Goal: Task Accomplishment & Management: Manage account settings

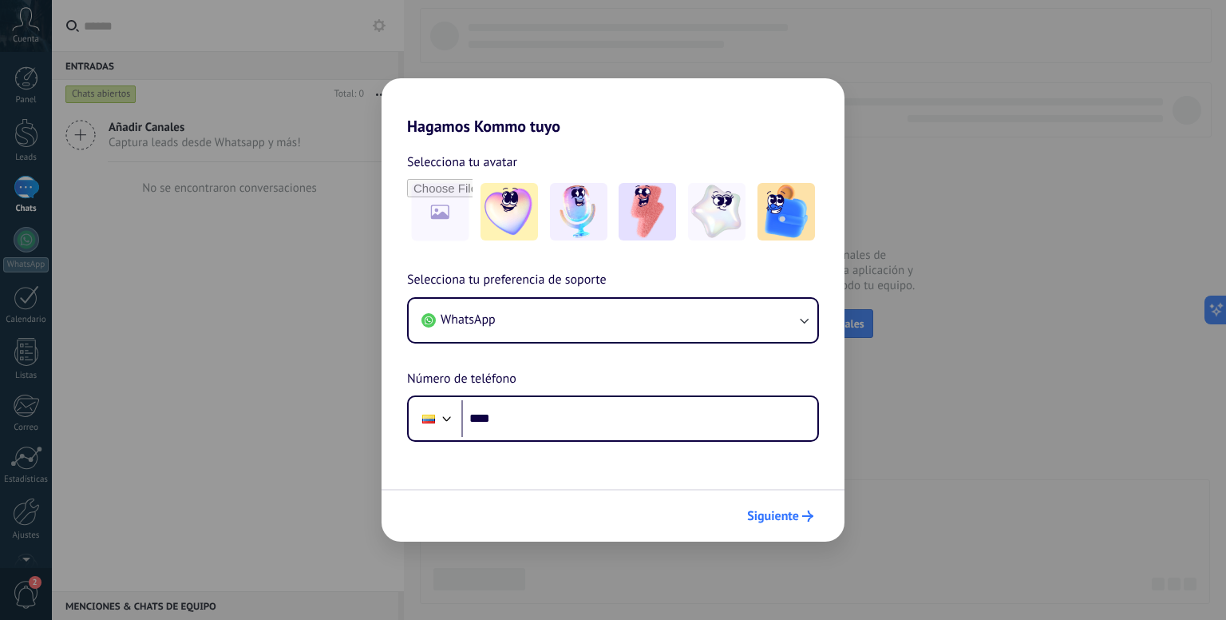
click at [768, 510] on span "Siguiente" at bounding box center [773, 515] width 52 height 11
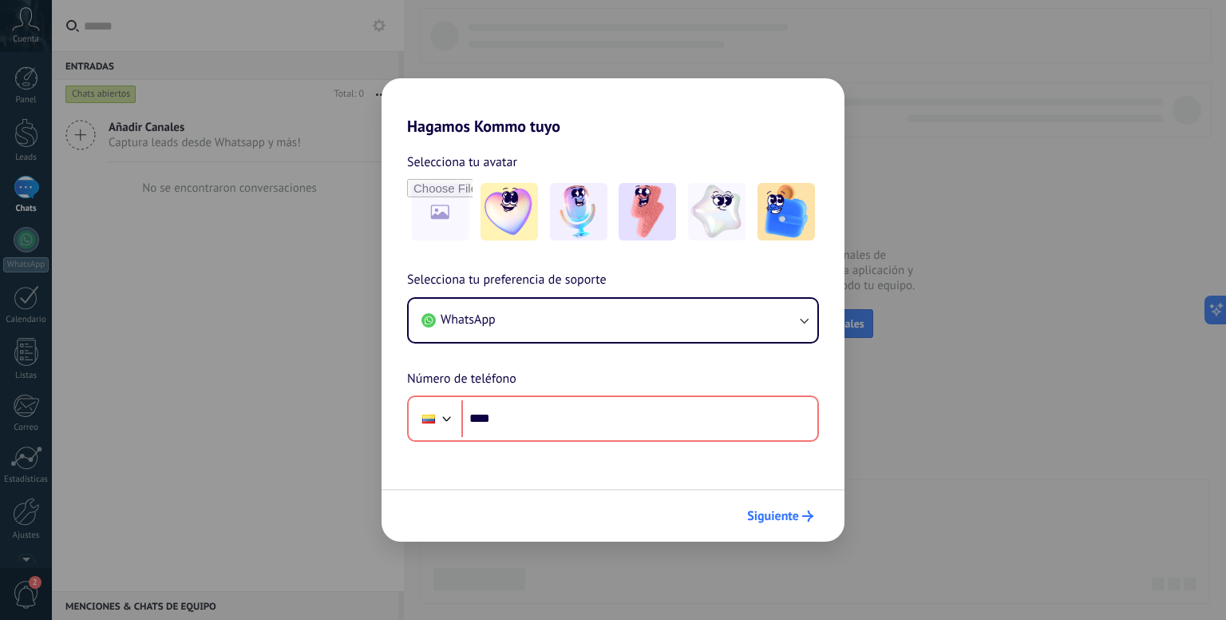
click at [768, 510] on span "Siguiente" at bounding box center [773, 515] width 52 height 11
drag, startPoint x: 768, startPoint y: 510, endPoint x: 970, endPoint y: 339, distance: 265.1
click at [970, 339] on div "Hagamos Kommo tuyo Selecciona tu avatar Selecciona tu preferencia de soporte Wh…" at bounding box center [613, 310] width 1226 height 620
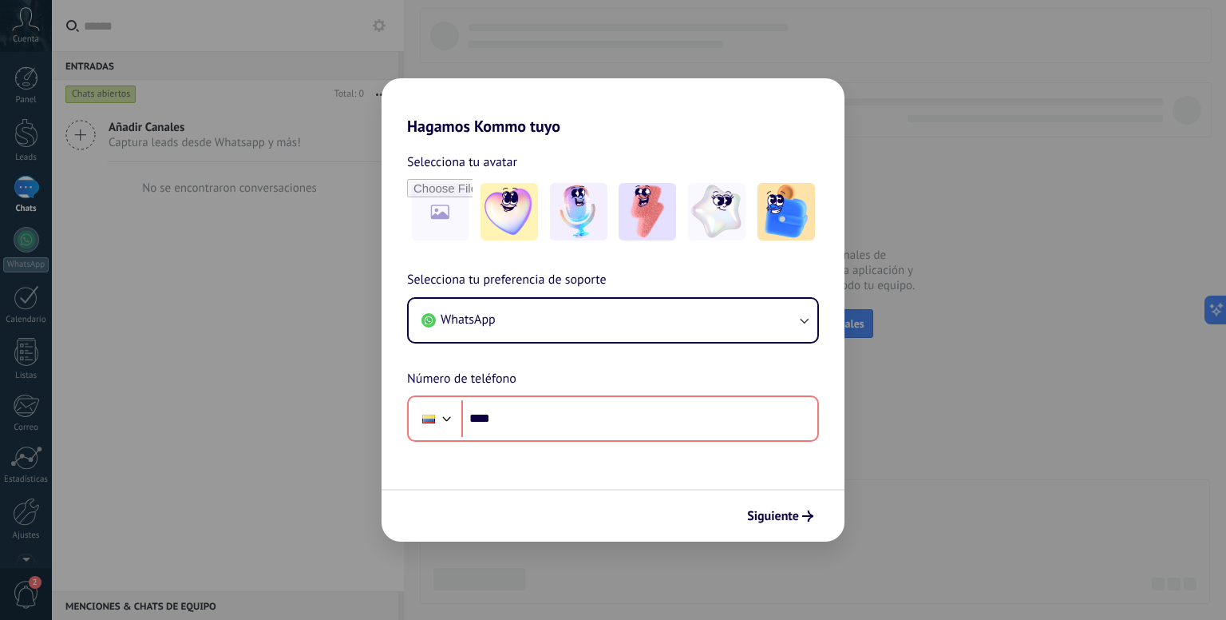
click at [576, 29] on div "Hagamos Kommo tuyo Selecciona tu avatar Selecciona tu preferencia de soporte Wh…" at bounding box center [613, 310] width 1226 height 620
click at [542, 306] on button "WhatsApp" at bounding box center [613, 320] width 409 height 43
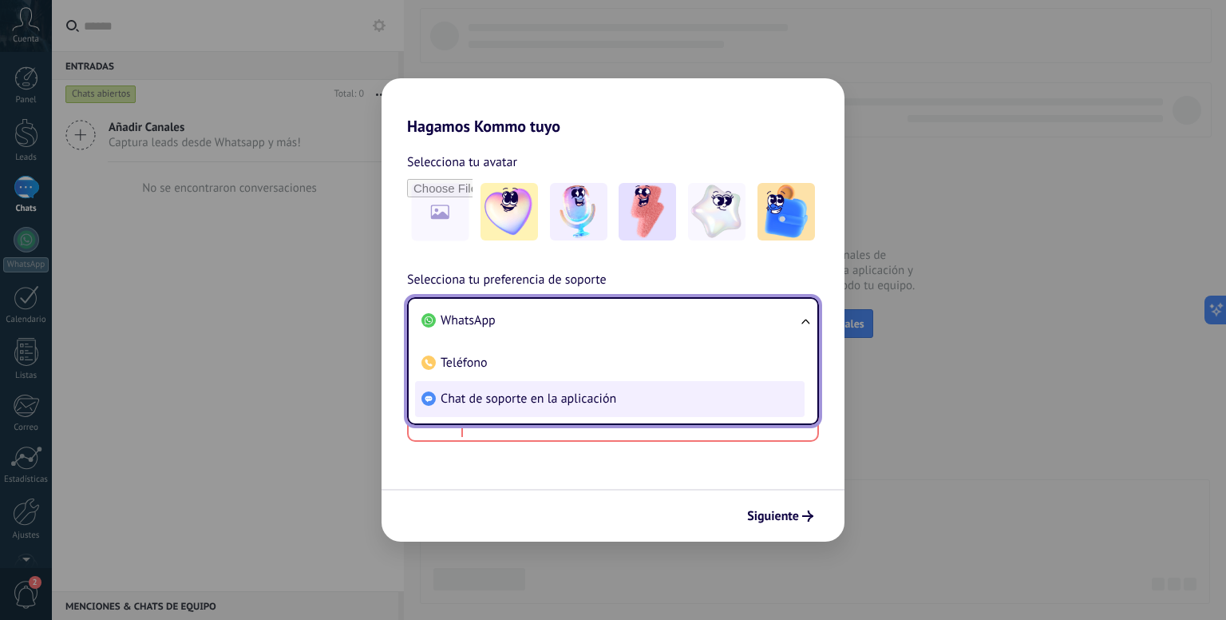
click at [475, 391] on span "Chat de soporte en la aplicación" at bounding box center [529, 398] width 176 height 16
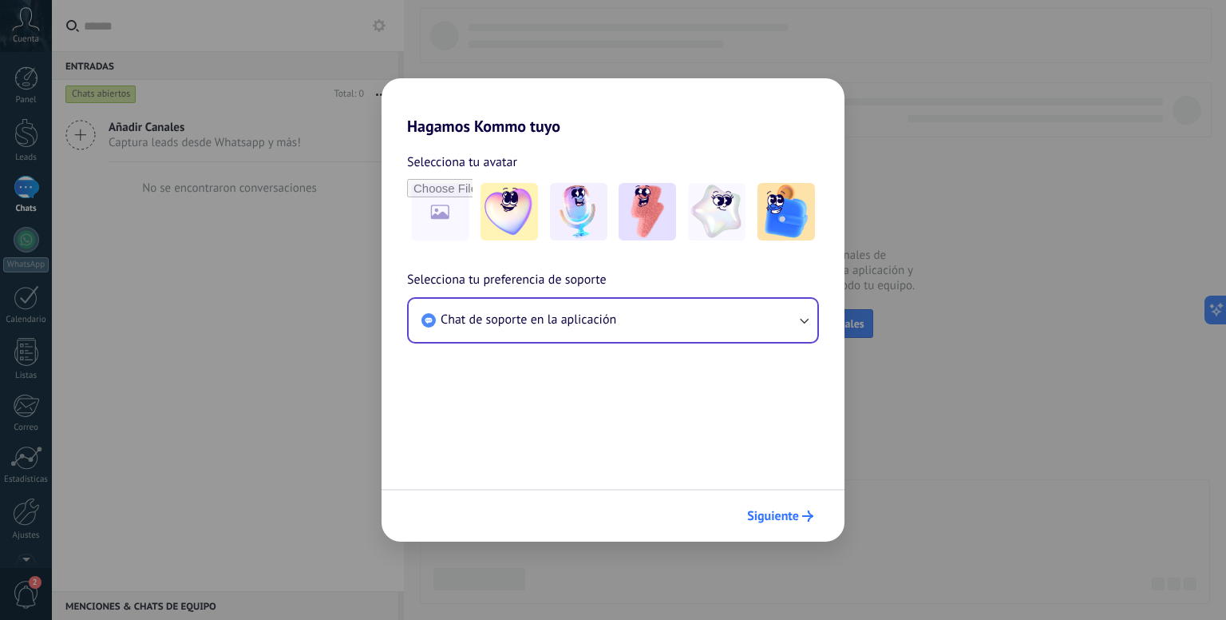
click at [802, 519] on span "Siguiente" at bounding box center [780, 515] width 66 height 11
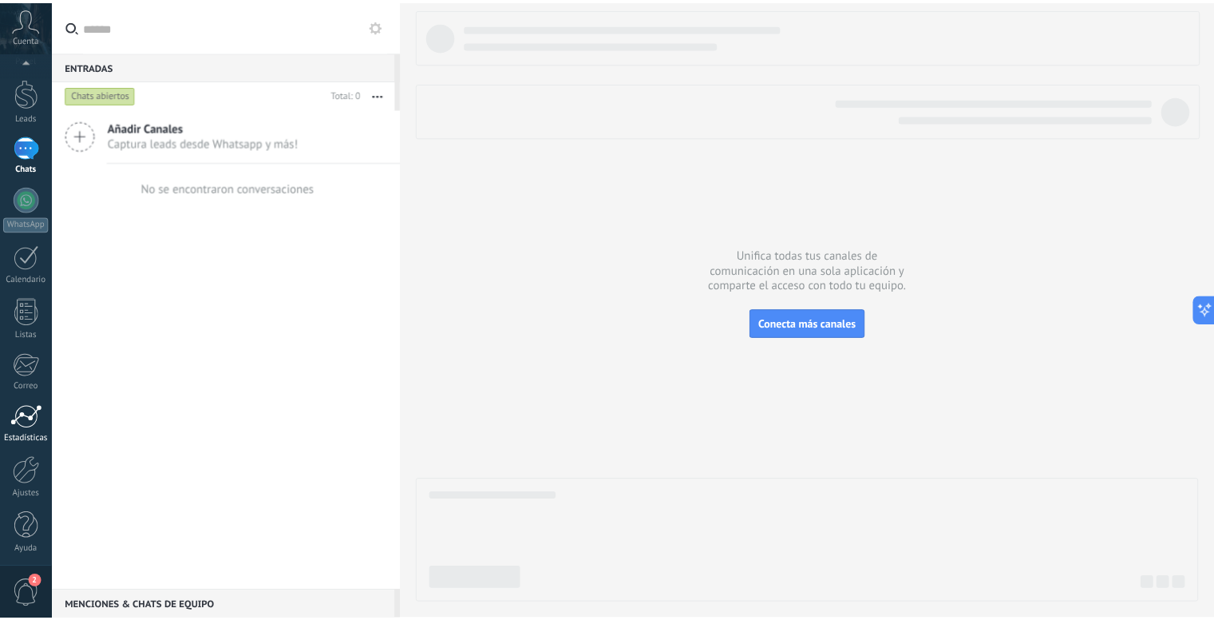
scroll to position [44, 0]
click at [19, 534] on div at bounding box center [26, 523] width 24 height 28
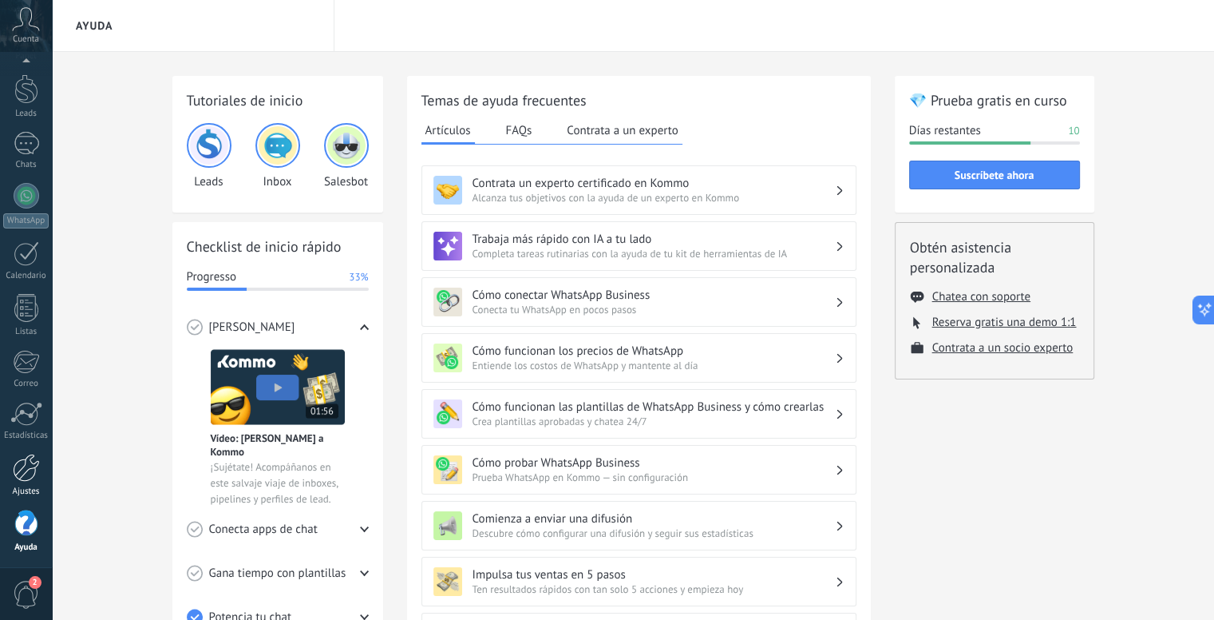
click at [16, 492] on div "Ajustes" at bounding box center [26, 491] width 46 height 10
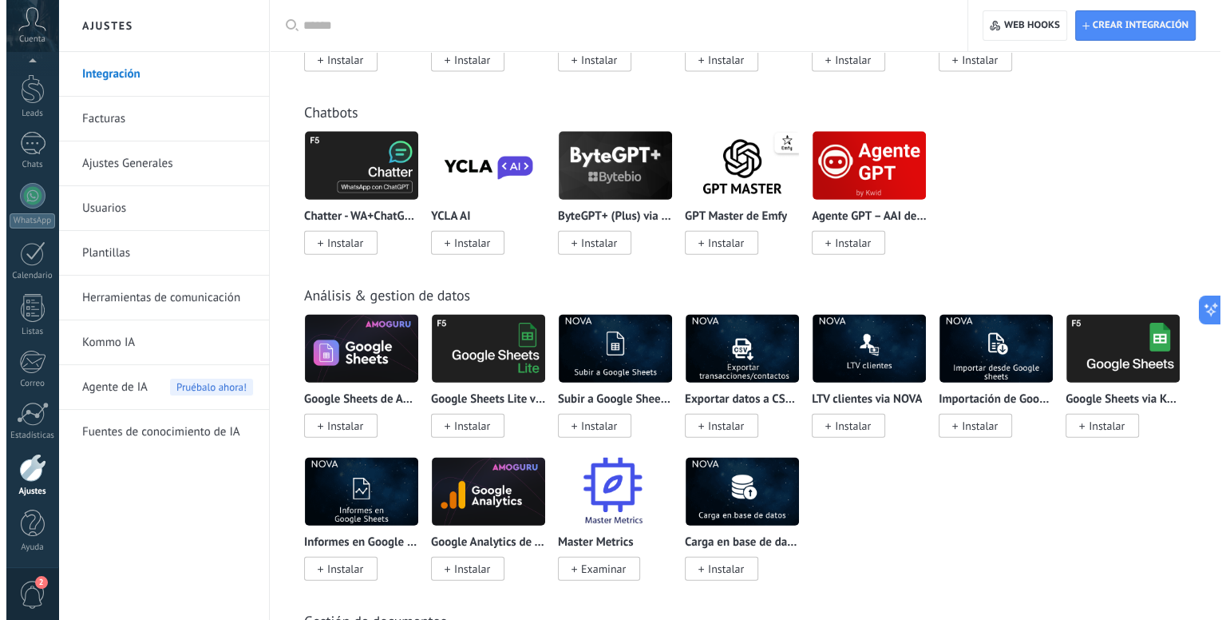
scroll to position [3618, 0]
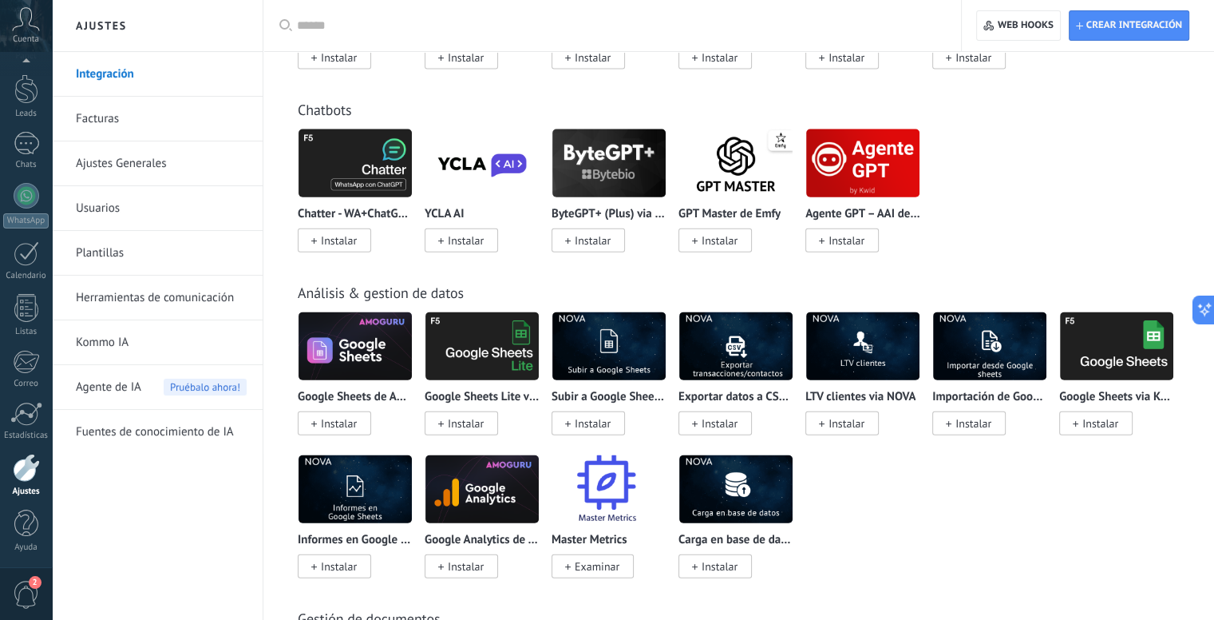
click at [601, 202] on img at bounding box center [609, 163] width 113 height 77
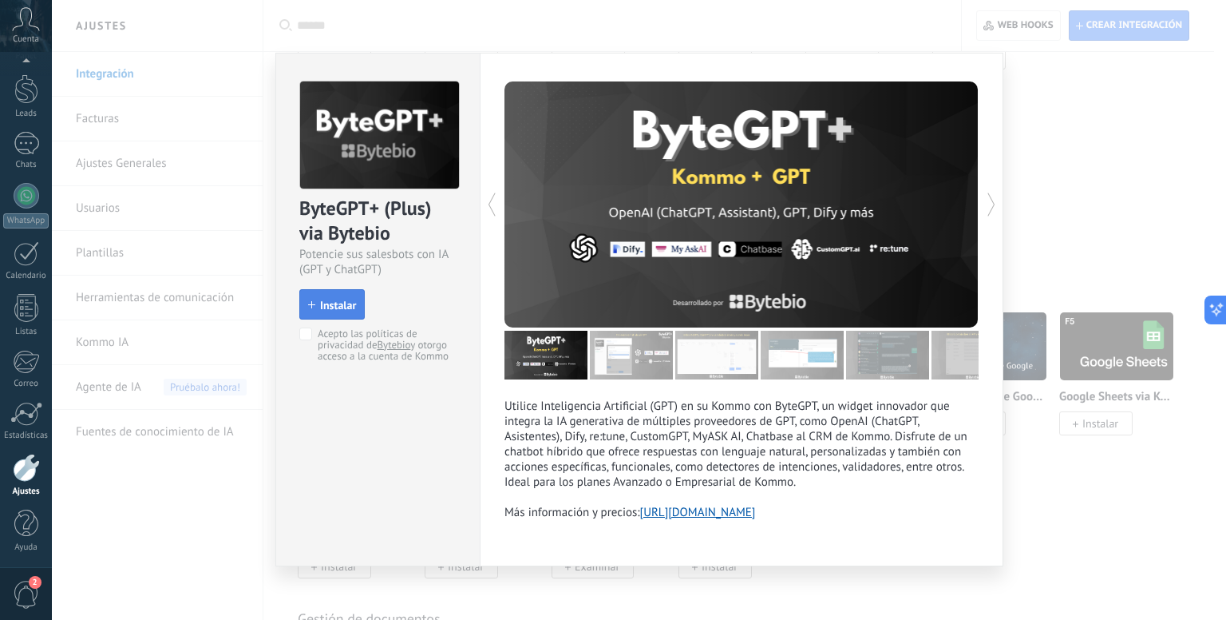
click at [322, 309] on span "Instalar" at bounding box center [338, 304] width 36 height 11
